Goal: Information Seeking & Learning: Learn about a topic

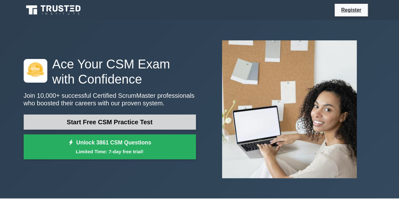
click at [135, 117] on link "Start Free CSM Practice Test" at bounding box center [110, 122] width 172 height 15
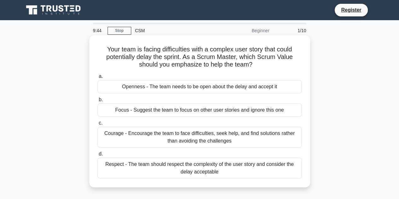
click at [194, 90] on div "Openness - The team needs to be open about the delay and accept it" at bounding box center [200, 86] width 205 height 13
click at [98, 79] on input "a. Openness - The team needs to be open about the delay and accept it" at bounding box center [98, 76] width 0 height 4
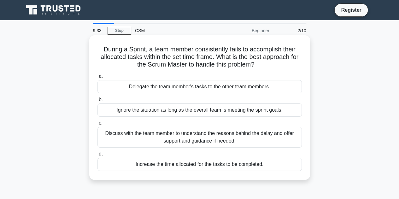
click at [158, 133] on div "Discuss with the team member to understand the reasons behind the delay and off…" at bounding box center [200, 137] width 205 height 21
click at [98, 125] on input "c. Discuss with the team member to understand the reasons behind the delay and …" at bounding box center [98, 123] width 0 height 4
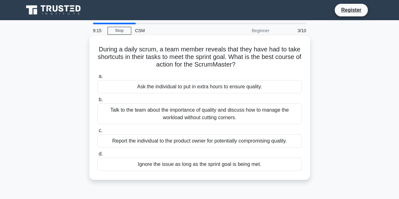
click at [145, 117] on div "Talk to the team about the importance of quality and discuss how to manage the …" at bounding box center [200, 114] width 205 height 21
click at [98, 102] on input "b. Talk to the team about the importance of quality and discuss how to manage t…" at bounding box center [98, 100] width 0 height 4
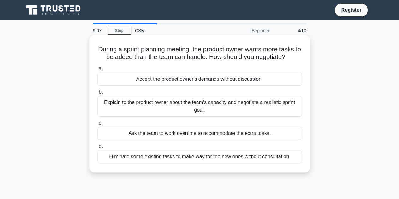
click at [146, 115] on div "Explain to the product owner about the team's capacity and negotiate a realisti…" at bounding box center [200, 106] width 205 height 21
click at [98, 94] on input "b. Explain to the product owner about the team's capacity and negotiate a reali…" at bounding box center [98, 92] width 0 height 4
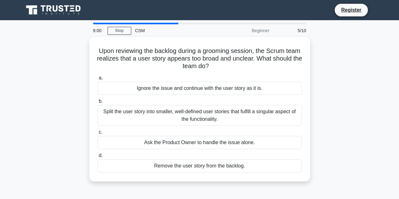
click at [146, 115] on div "Split the user story into smaller, well-defined user stories that fulfill a sin…" at bounding box center [200, 115] width 205 height 21
click at [98, 104] on input "b. Split the user story into smaller, well-defined user stories that fulfill a …" at bounding box center [98, 101] width 0 height 4
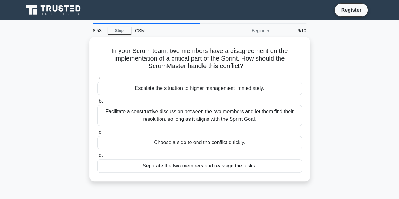
click at [146, 115] on div "Facilitate a constructive discussion between the two members and let them find …" at bounding box center [200, 115] width 205 height 21
click at [98, 104] on input "b. Facilitate a constructive discussion between the two members and let them fi…" at bounding box center [98, 101] width 0 height 4
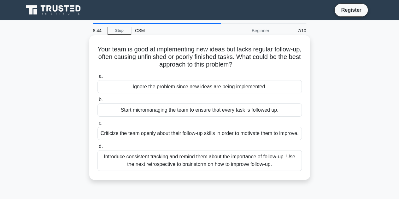
click at [139, 168] on div "Introduce consistent tracking and remind them about the importance of follow-up…" at bounding box center [200, 160] width 205 height 21
click at [98, 149] on input "d. Introduce consistent tracking and remind them about the importance of follow…" at bounding box center [98, 147] width 0 height 4
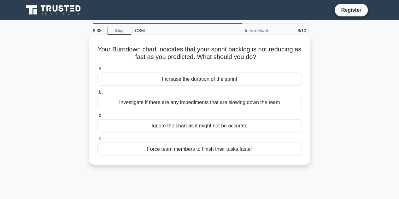
click at [152, 107] on div "Investigate if there are any impediments that are slowing down the team" at bounding box center [200, 102] width 205 height 13
click at [98, 94] on input "b. Investigate if there are any impediments that are slowing down the team" at bounding box center [98, 92] width 0 height 4
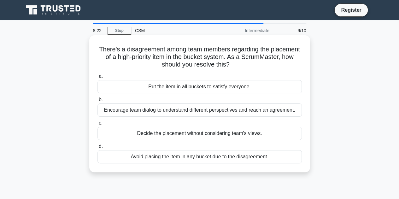
click at [164, 110] on div "Encourage team dialog to understand different perspectives and reach an agreeme…" at bounding box center [200, 110] width 205 height 13
click at [98, 102] on input "b. Encourage team dialog to understand different perspectives and reach an agre…" at bounding box center [98, 100] width 0 height 4
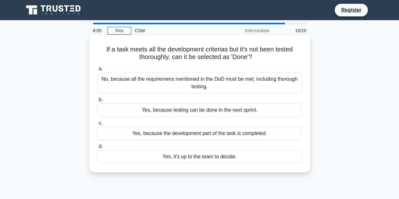
click at [155, 80] on div "No, because all the requiremens mentioned in the DoD must be met, including tho…" at bounding box center [200, 83] width 205 height 21
click at [98, 71] on input "a. No, because all the requiremens mentioned in the DoD must be met, including …" at bounding box center [98, 69] width 0 height 4
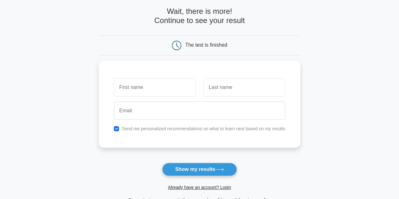
scroll to position [63, 0]
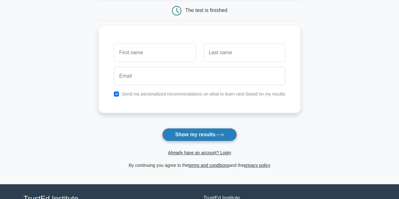
click at [171, 132] on button "Show my results" at bounding box center [199, 134] width 74 height 13
click at [118, 92] on input "checkbox" at bounding box center [116, 92] width 5 height 5
checkbox input "false"
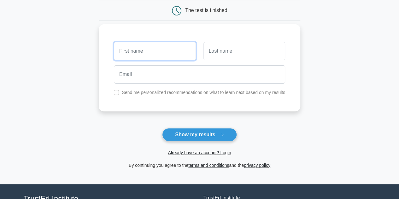
click at [140, 58] on input "text" at bounding box center [155, 51] width 82 height 18
type input "Jack"
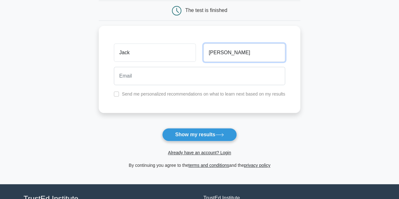
type input "Myers"
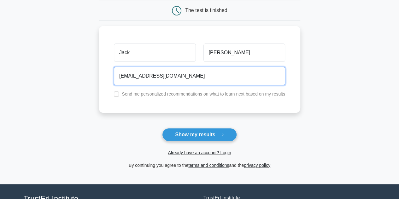
type input "PcSOW@gmail.com"
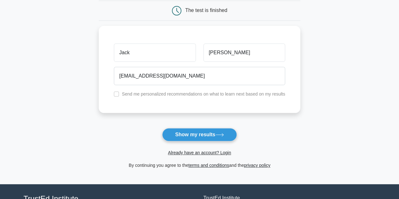
drag, startPoint x: 179, startPoint y: 122, endPoint x: 180, endPoint y: 127, distance: 5.5
click at [179, 122] on form "Wait, there is more! Continue to see your result The test is finished Jack Myers" at bounding box center [200, 70] width 202 height 197
click at [184, 134] on button "Show my results" at bounding box center [199, 134] width 74 height 13
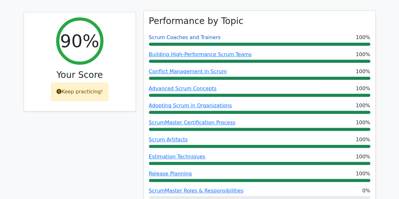
scroll to position [253, 0]
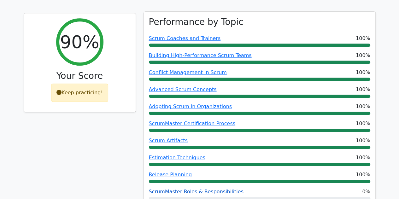
click at [192, 189] on link "ScrumMaster Roles & Responsibilities" at bounding box center [196, 192] width 95 height 6
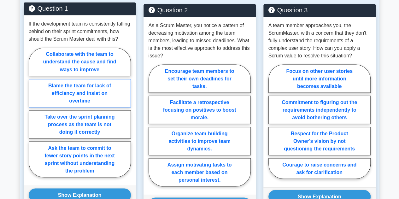
scroll to position [537, 0]
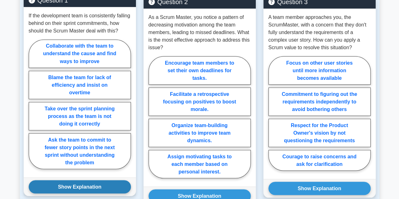
click at [88, 180] on button "Show Explanation" at bounding box center [80, 186] width 102 height 13
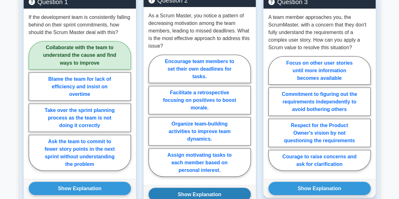
click at [198, 188] on button "Show Explanation" at bounding box center [200, 194] width 102 height 13
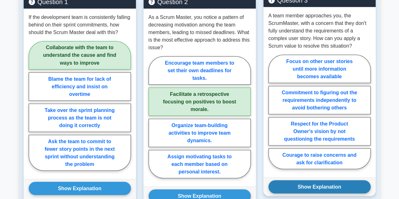
click at [307, 180] on button "Show Explanation" at bounding box center [320, 186] width 102 height 13
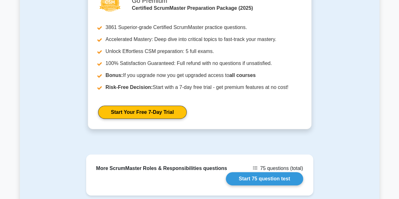
scroll to position [1073, 0]
